Goal: Task Accomplishment & Management: Use online tool/utility

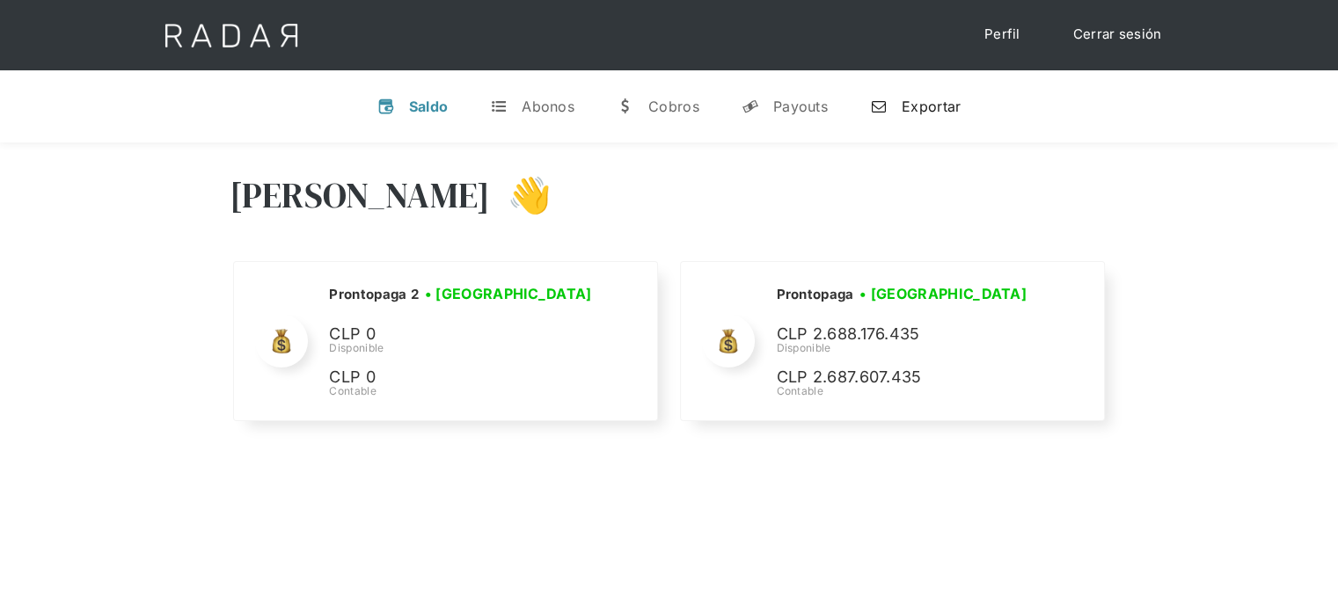
click at [929, 113] on div "Exportar" at bounding box center [931, 107] width 59 height 18
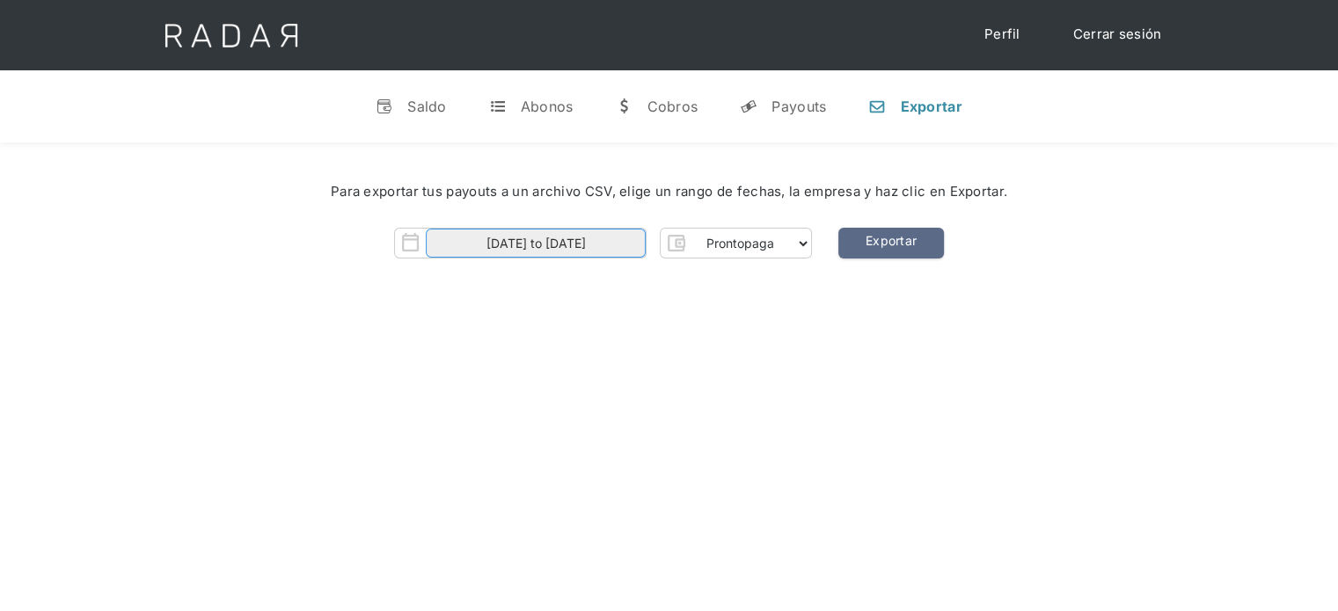
click at [624, 238] on input "[DATE] to [DATE]" at bounding box center [536, 243] width 220 height 29
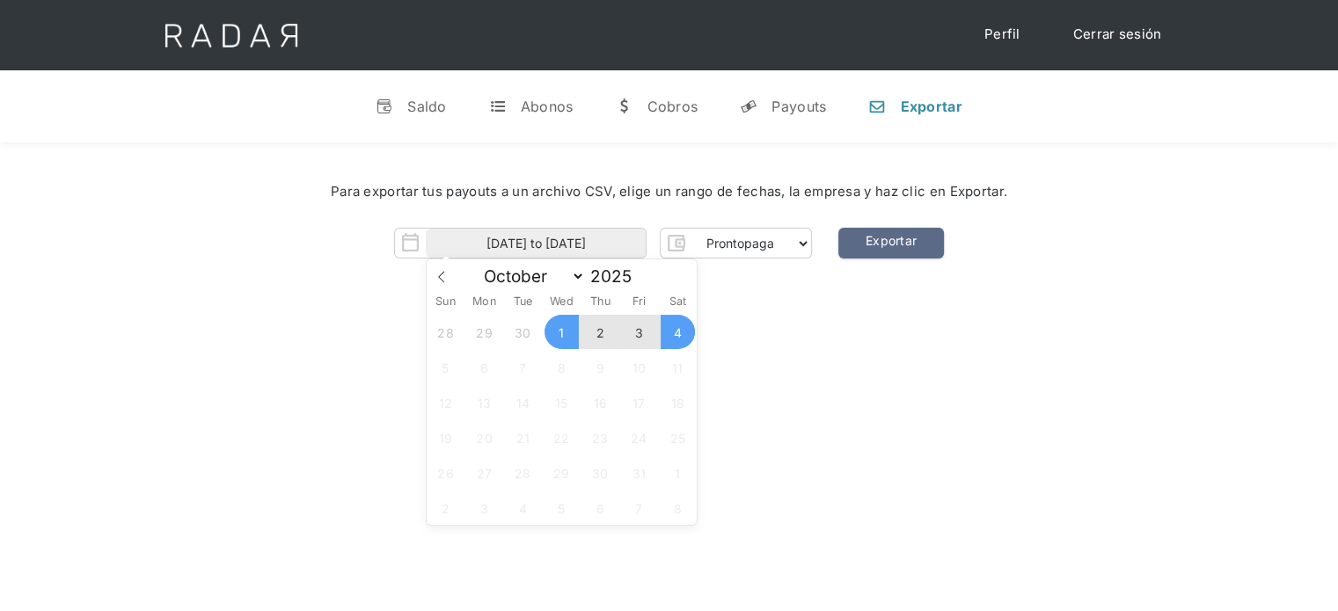
click at [683, 340] on span "4" at bounding box center [678, 332] width 34 height 34
type input "[DATE]"
click at [868, 321] on div "Hola José 👋 Cargando tus cuentas... Nombre de la empresa • Conectada • Desconec…" at bounding box center [669, 447] width 1338 height 611
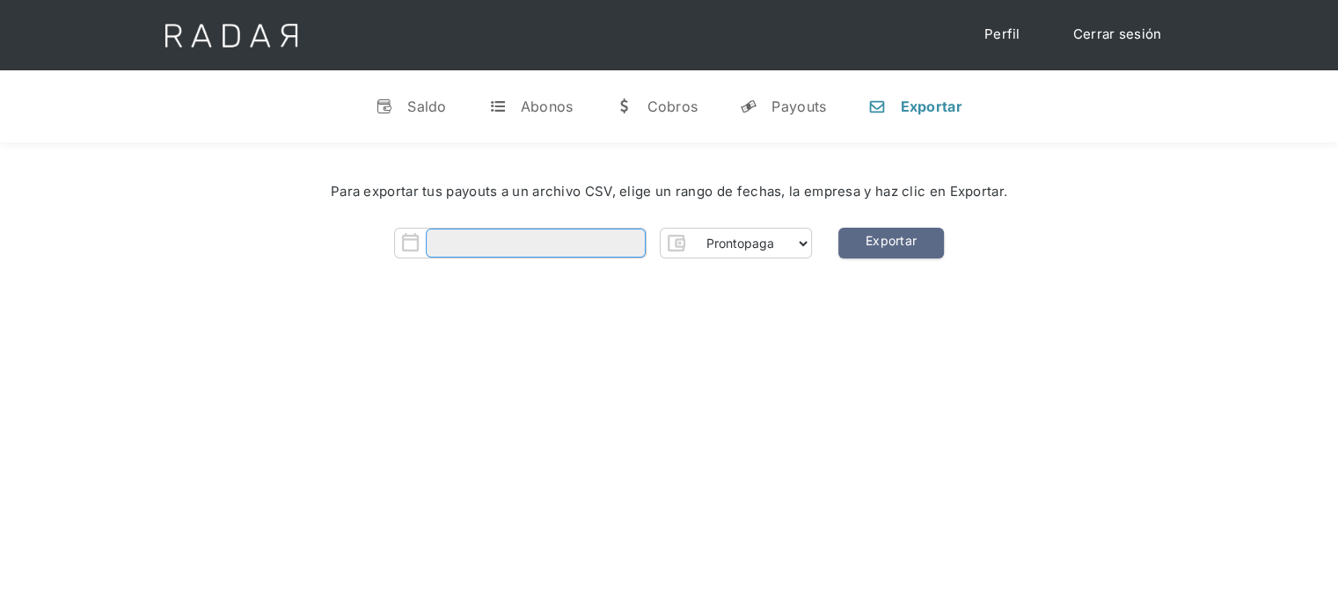
click at [522, 242] on input "Form" at bounding box center [536, 243] width 220 height 29
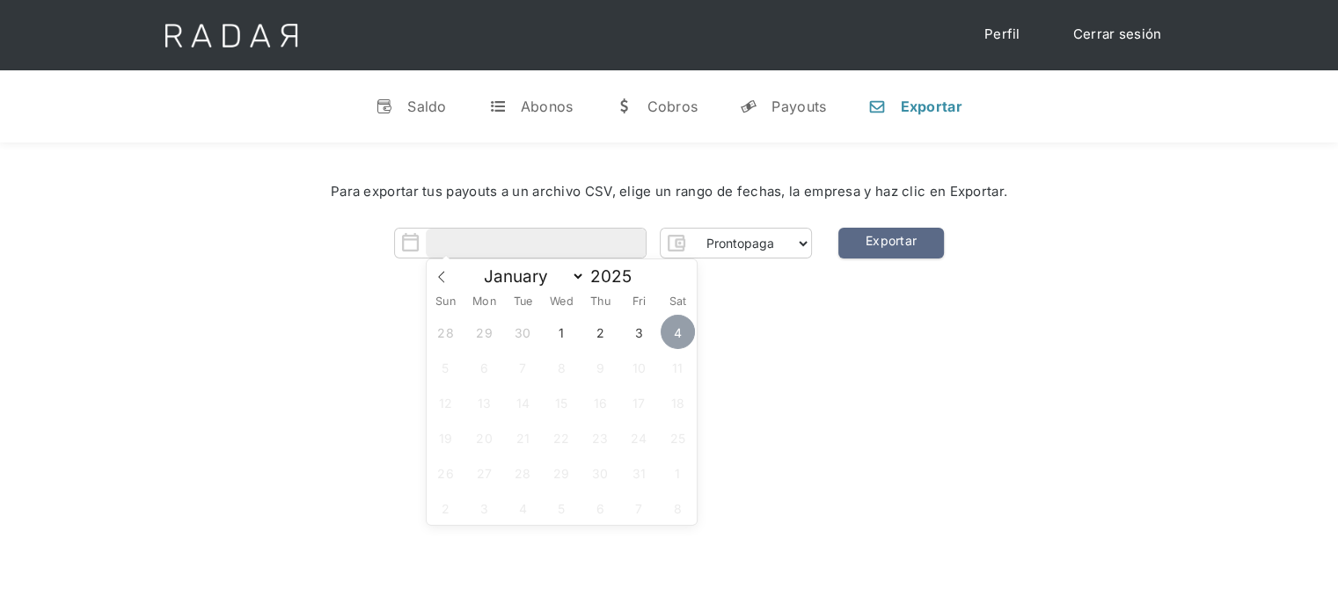
click at [676, 333] on span "4" at bounding box center [678, 332] width 34 height 34
type input "[DATE]"
click at [801, 371] on div "Hola José 👋 Cargando tus cuentas... Nombre de la empresa • Conectada • Desconec…" at bounding box center [669, 447] width 1338 height 611
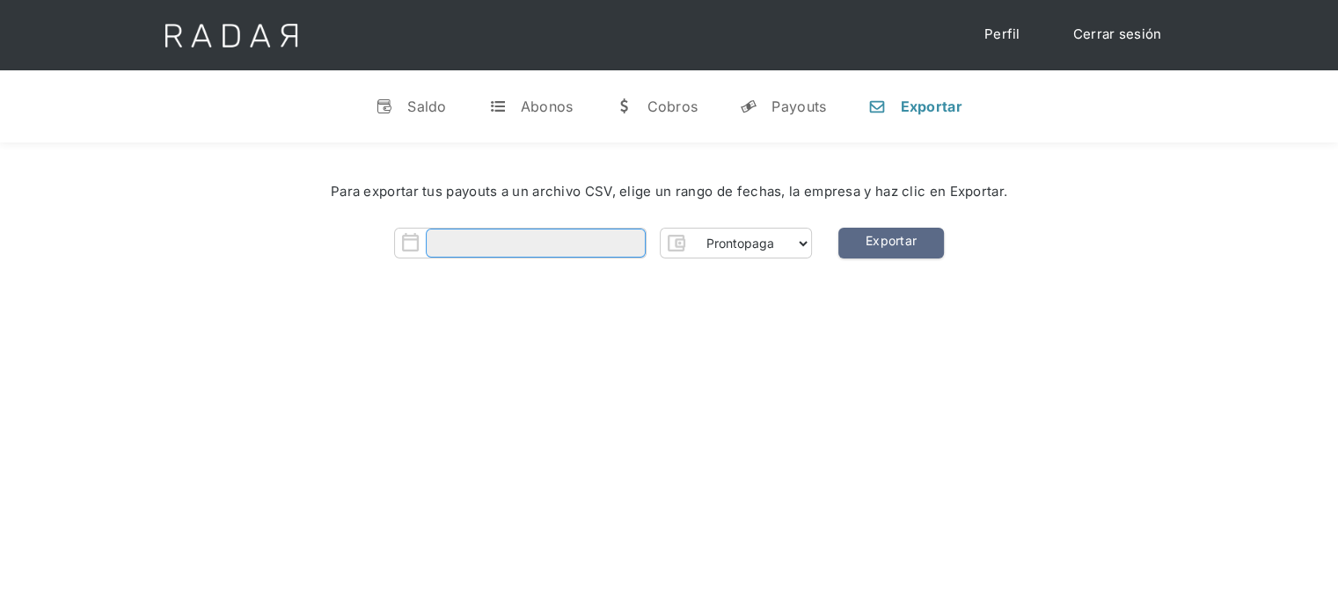
click at [559, 241] on input "Form" at bounding box center [536, 243] width 220 height 29
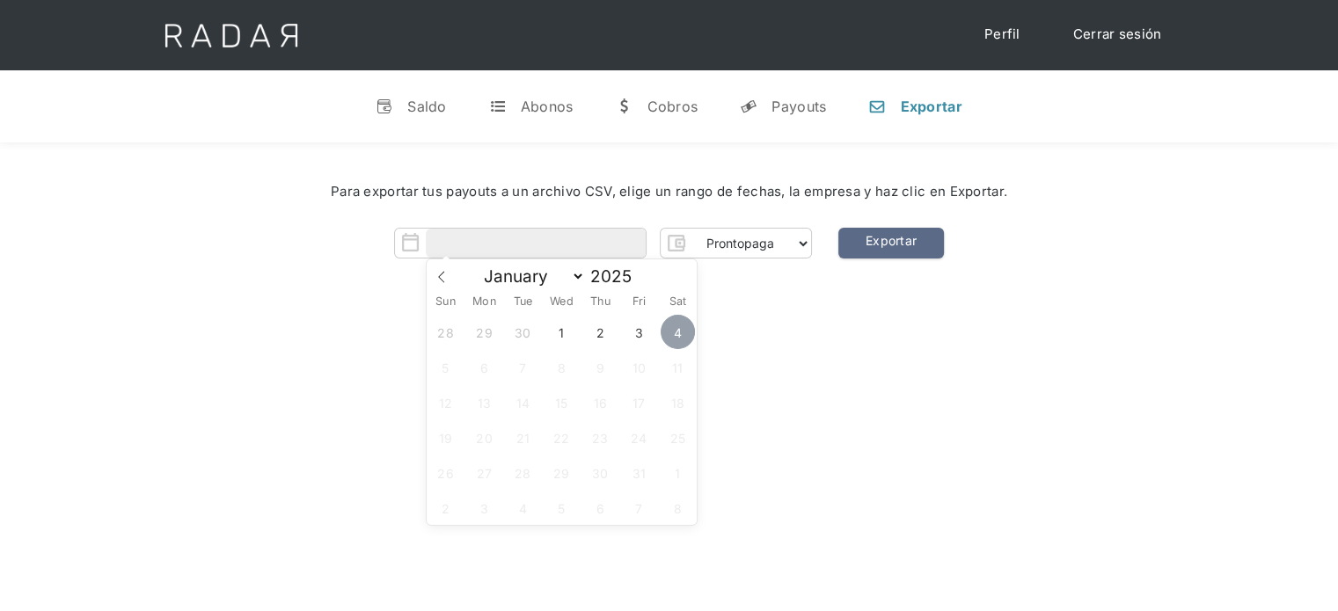
click at [668, 330] on span "4" at bounding box center [678, 332] width 34 height 34
type input "[DATE]"
click at [668, 330] on span "4" at bounding box center [678, 332] width 34 height 34
click at [866, 245] on link "Exportar" at bounding box center [891, 243] width 106 height 31
drag, startPoint x: 886, startPoint y: 245, endPoint x: 880, endPoint y: 264, distance: 19.2
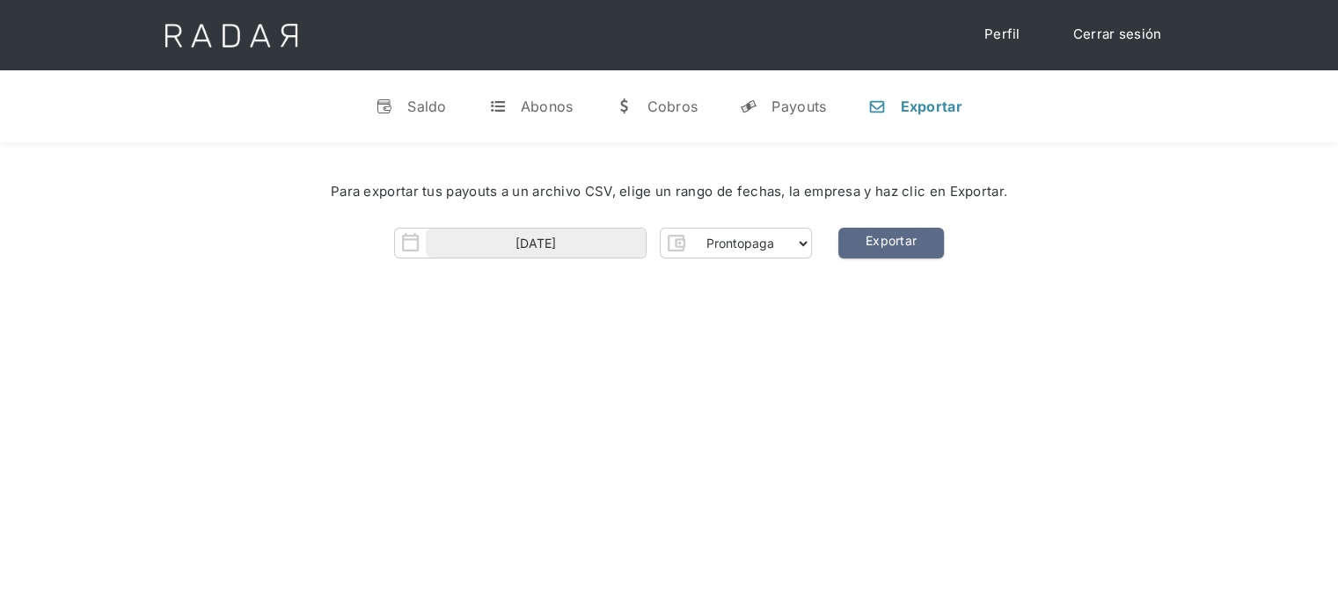
click at [886, 245] on link "Exportar" at bounding box center [891, 243] width 106 height 31
click at [873, 235] on link "Exportar" at bounding box center [891, 243] width 106 height 31
click at [998, 36] on link "Perfil" at bounding box center [1002, 35] width 71 height 34
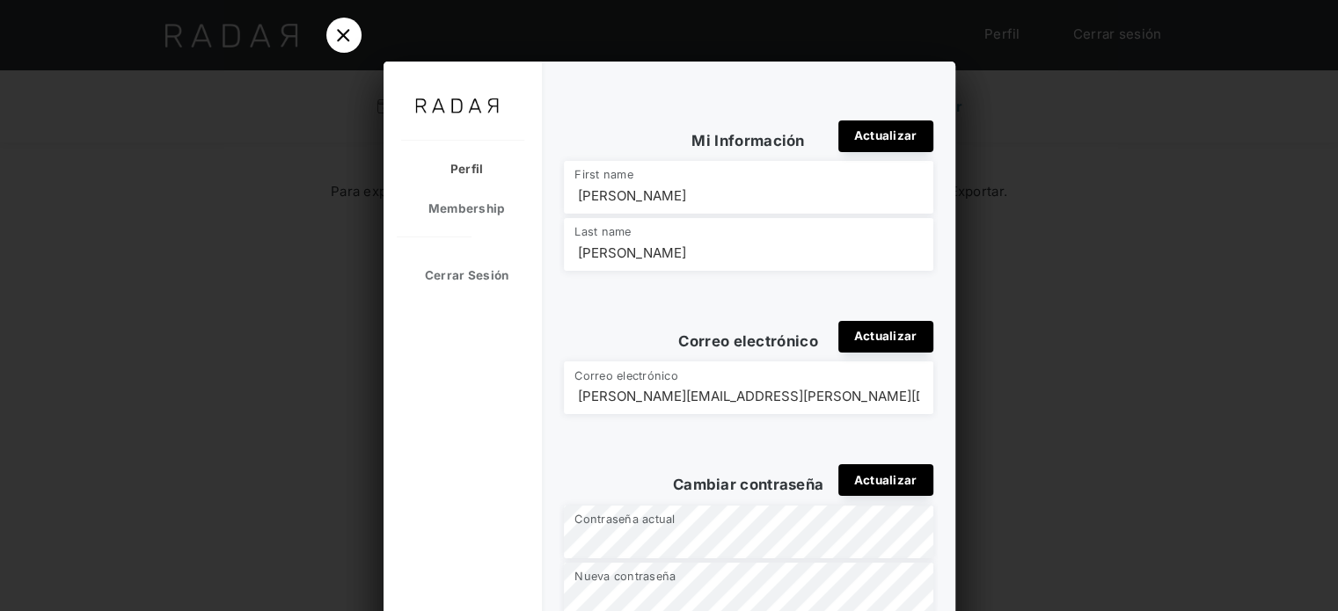
click at [1128, 184] on div at bounding box center [669, 305] width 1338 height 611
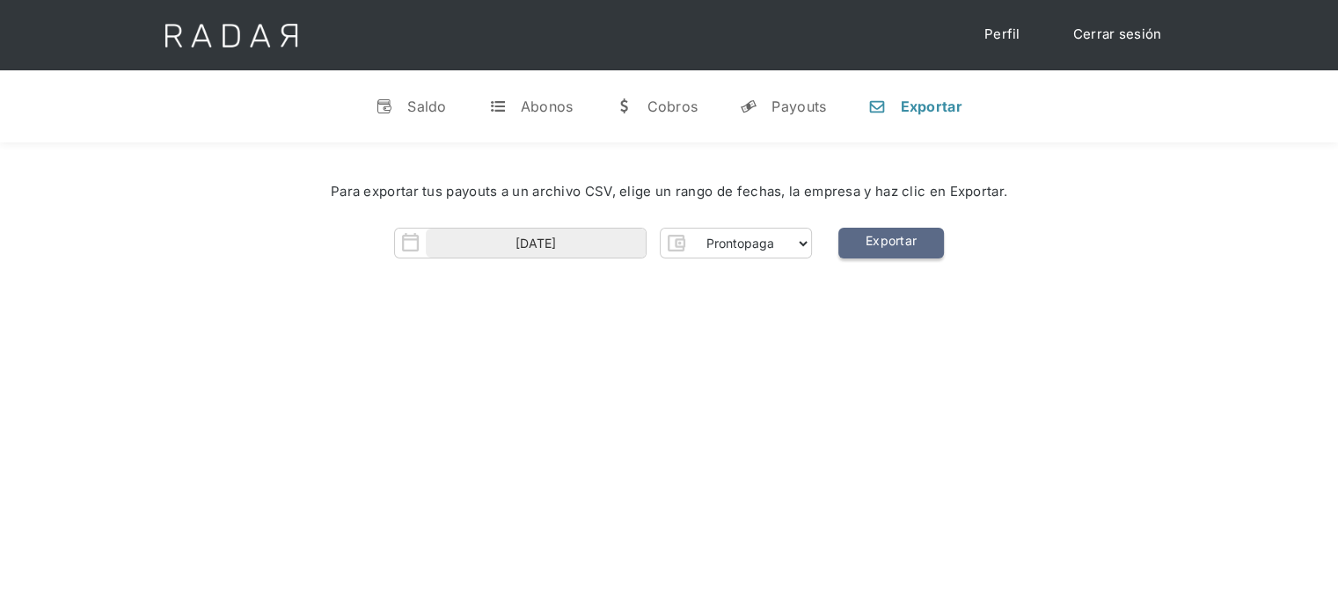
click at [892, 237] on link "Exportar" at bounding box center [891, 243] width 106 height 31
click at [1125, 36] on link "Cerrar sesión" at bounding box center [1117, 35] width 124 height 34
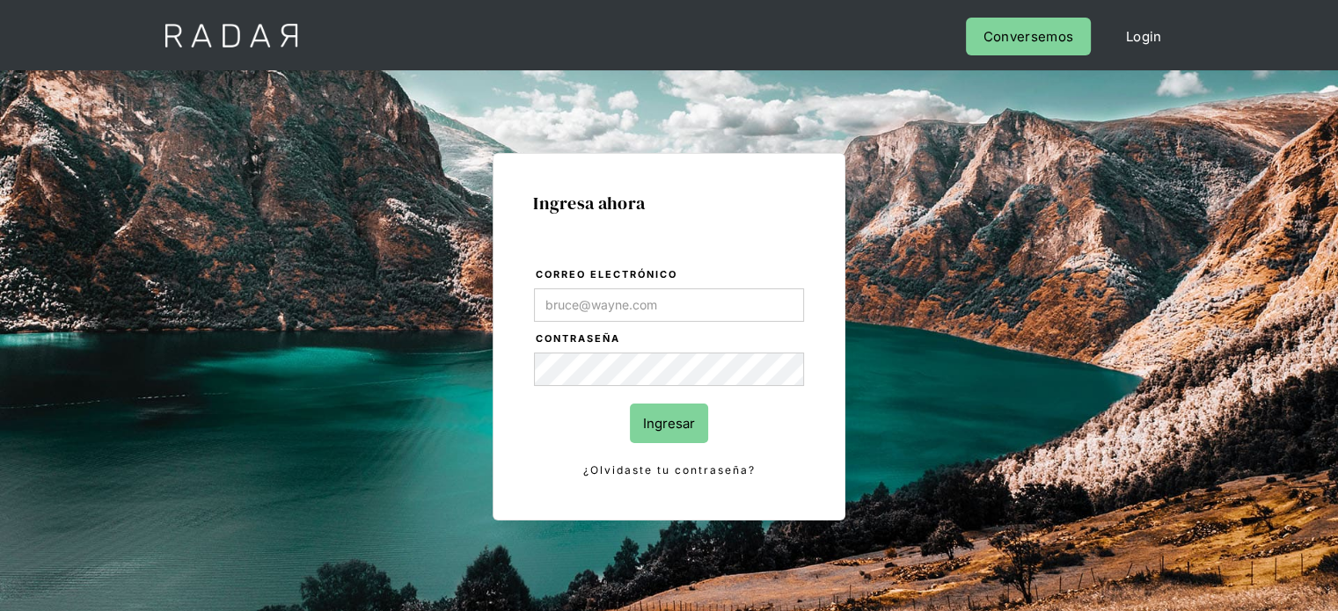
type input "[PERSON_NAME][EMAIL_ADDRESS][PERSON_NAME][DOMAIN_NAME]"
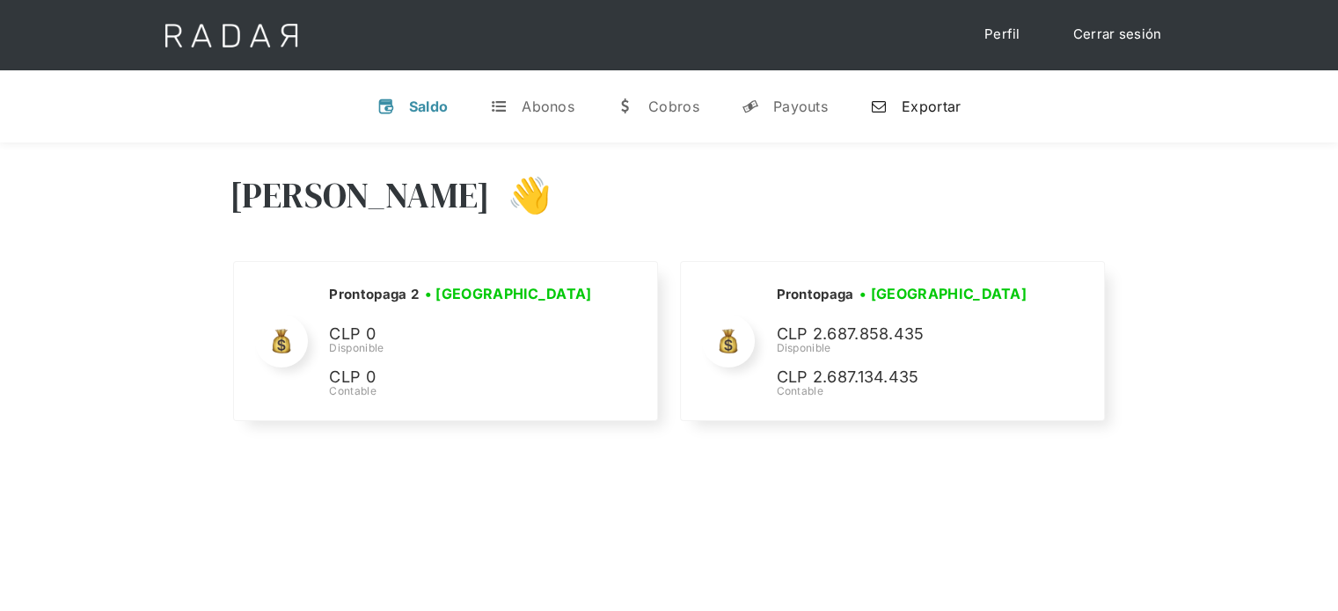
click at [937, 108] on div "Exportar" at bounding box center [931, 107] width 59 height 18
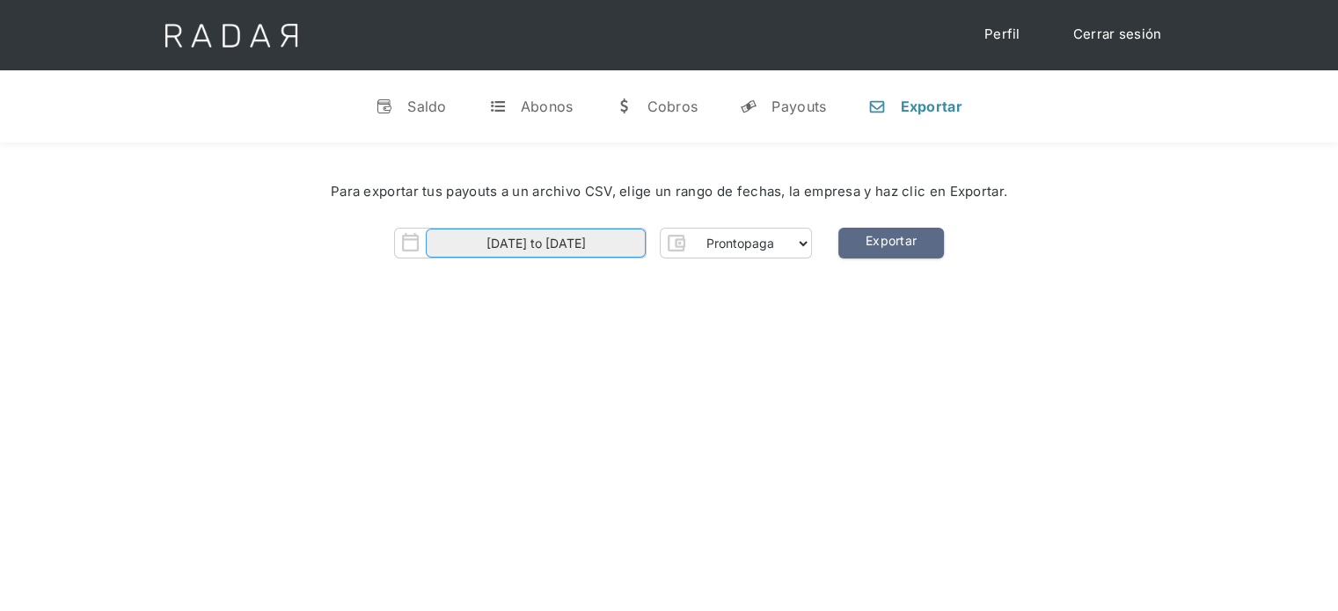
click at [629, 242] on input "[DATE] to [DATE]" at bounding box center [536, 243] width 220 height 29
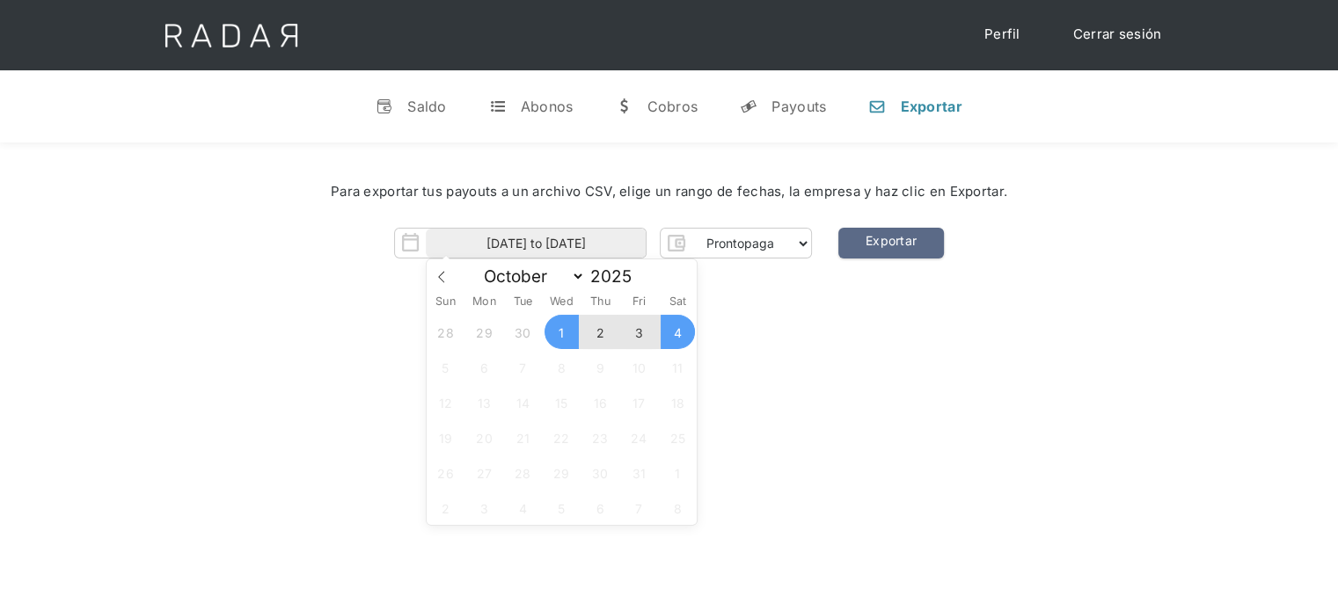
click at [676, 339] on span "4" at bounding box center [678, 332] width 34 height 34
type input "[DATE]"
click at [748, 340] on div "[PERSON_NAME] 👋 Cargando tus cuentas... Nombre de la empresa • [GEOGRAPHIC_DATA…" at bounding box center [669, 447] width 1338 height 611
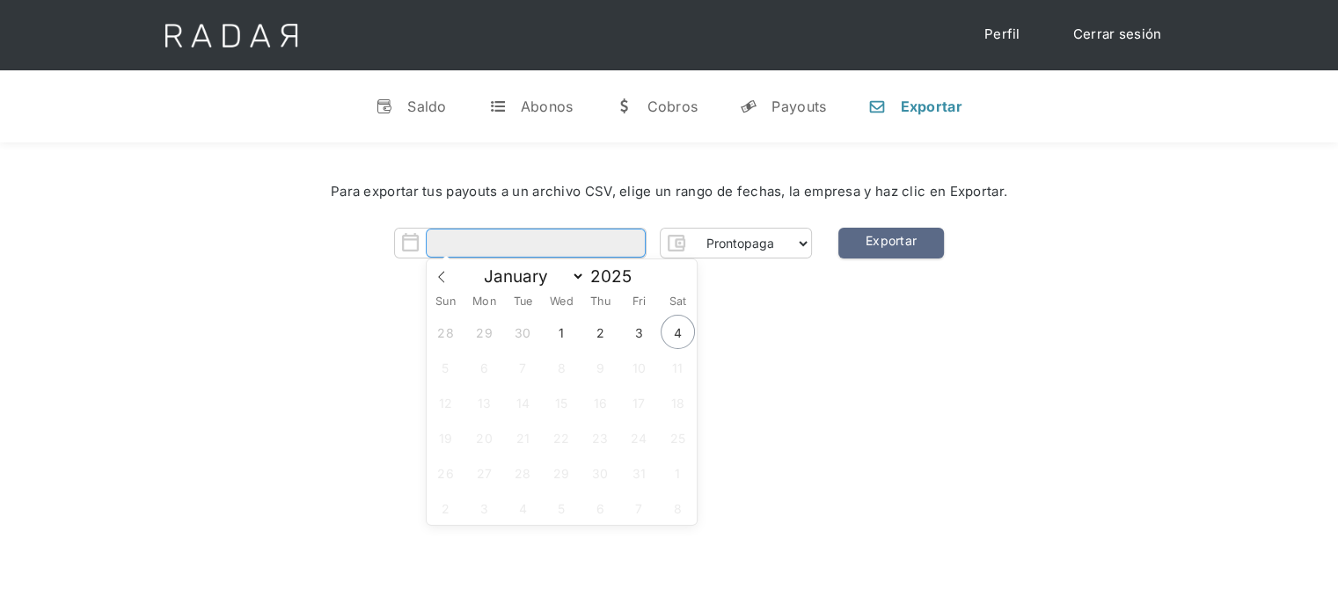
click at [616, 252] on input "Form" at bounding box center [536, 243] width 220 height 29
click at [679, 327] on span "4" at bounding box center [678, 332] width 34 height 34
type input "[DATE]"
click at [679, 327] on span "4" at bounding box center [678, 332] width 34 height 34
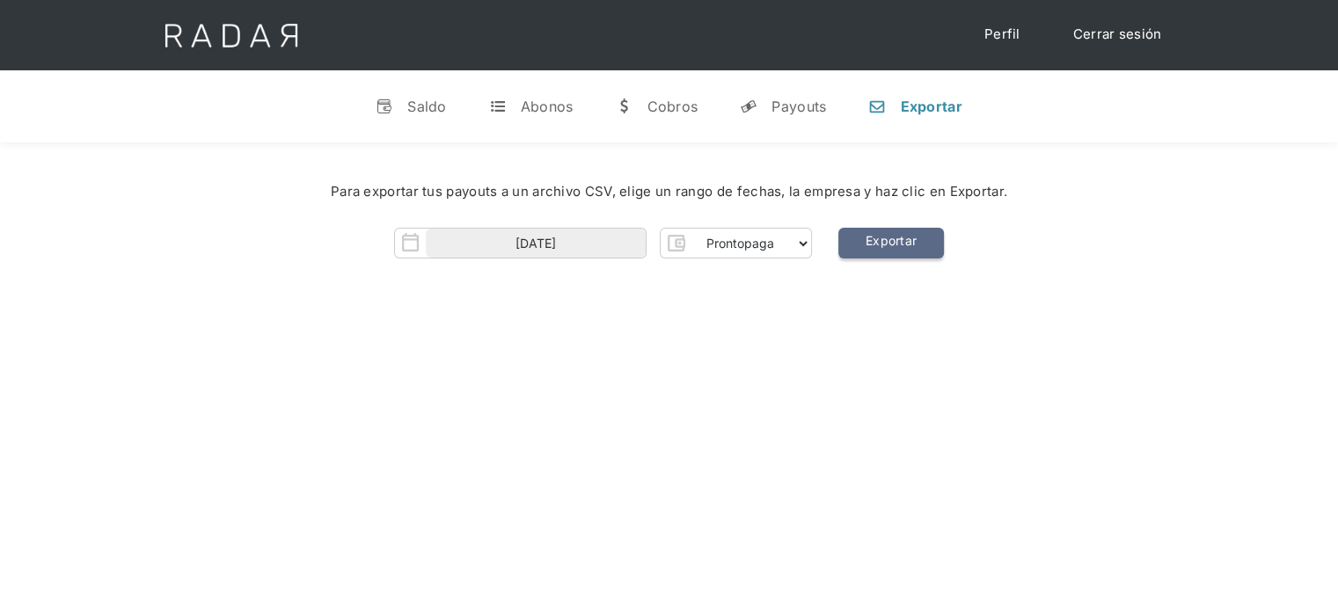
click at [899, 252] on link "Exportar" at bounding box center [891, 243] width 106 height 31
click at [895, 248] on link "Exportar" at bounding box center [891, 243] width 106 height 31
click at [894, 234] on link "Exportar" at bounding box center [891, 243] width 106 height 31
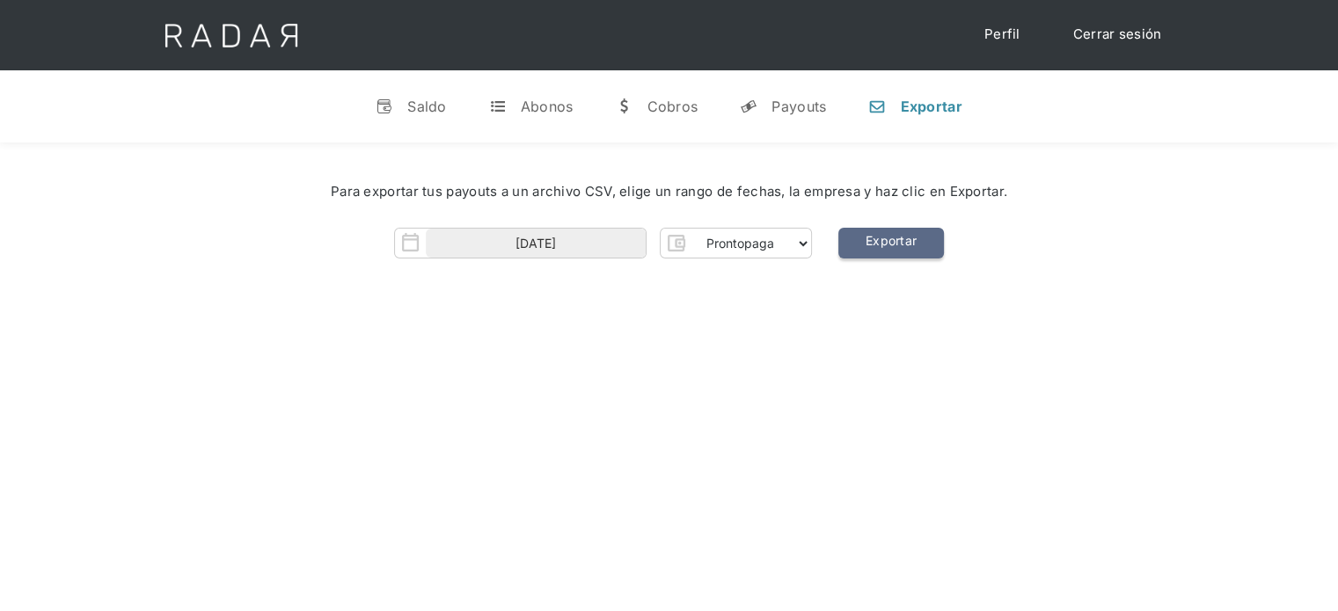
click at [894, 234] on link "Exportar" at bounding box center [891, 243] width 106 height 31
click at [880, 239] on link "Exportar" at bounding box center [891, 243] width 106 height 31
click at [719, 420] on div "[PERSON_NAME] 👋 Cargando tus cuentas... Nombre de la empresa • [GEOGRAPHIC_DATA…" at bounding box center [669, 447] width 1338 height 611
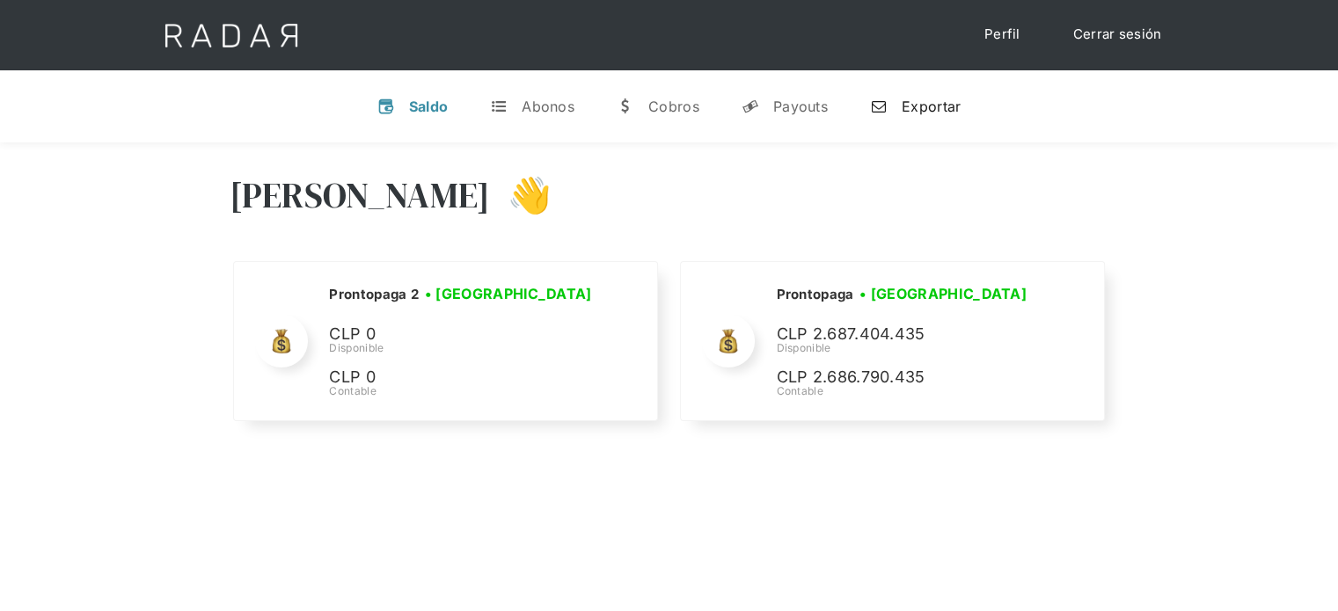
click at [934, 110] on div "Exportar" at bounding box center [931, 107] width 59 height 18
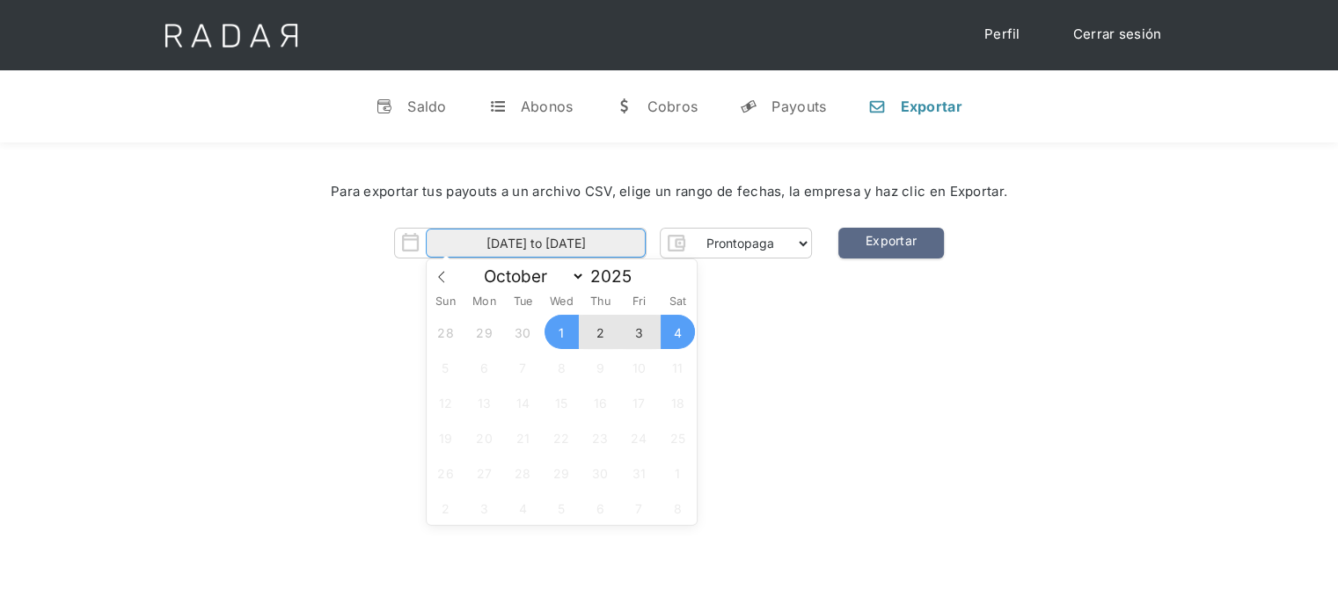
click at [622, 238] on input "[DATE] to [DATE]" at bounding box center [536, 243] width 220 height 29
click at [668, 331] on span "4" at bounding box center [678, 332] width 34 height 34
type input "[DATE]"
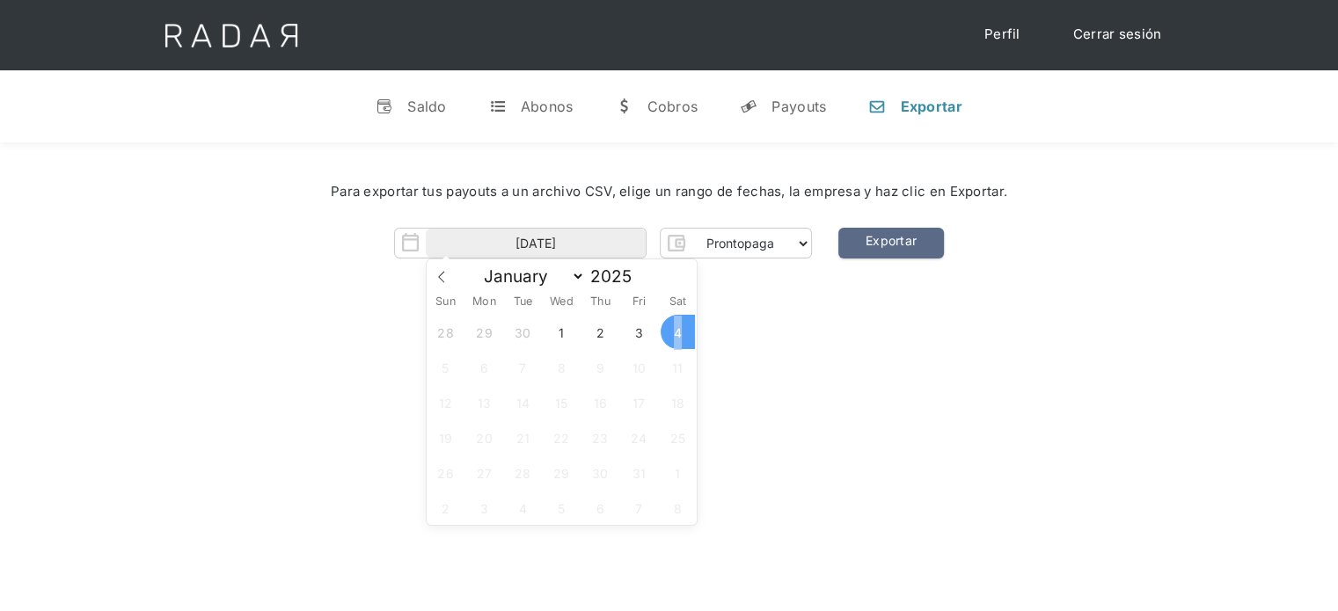
click at [668, 331] on span "4" at bounding box center [678, 332] width 34 height 34
click at [882, 245] on link "Exportar" at bounding box center [891, 243] width 106 height 31
click at [1108, 35] on link "Cerrar sesión" at bounding box center [1117, 35] width 124 height 34
